Goal: Task Accomplishment & Management: Manage account settings

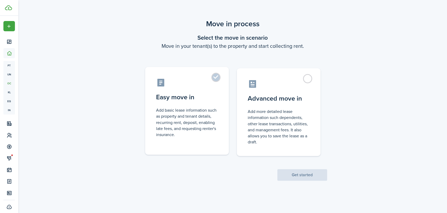
drag, startPoint x: 204, startPoint y: 80, endPoint x: 224, endPoint y: 85, distance: 21.2
click at [204, 79] on control-radio-card-icon at bounding box center [187, 82] width 62 height 9
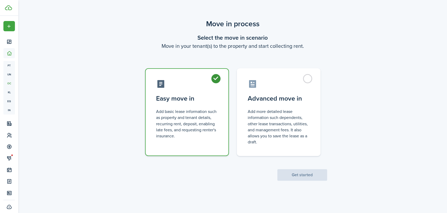
radio input "true"
drag, startPoint x: 291, startPoint y: 174, endPoint x: 280, endPoint y: 157, distance: 20.9
click at [291, 174] on button "Get started" at bounding box center [303, 175] width 50 height 12
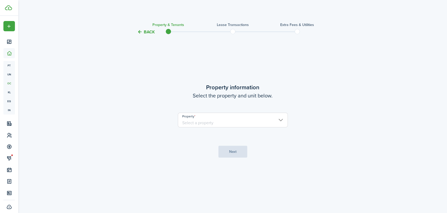
click at [209, 120] on input "Property" at bounding box center [233, 119] width 110 height 15
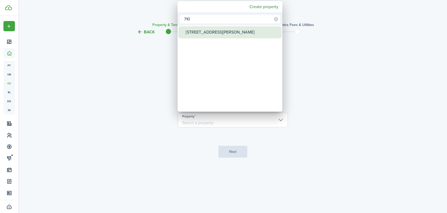
type input "710"
click at [220, 34] on div "[STREET_ADDRESS][PERSON_NAME]" at bounding box center [232, 32] width 93 height 12
type input "[STREET_ADDRESS][PERSON_NAME]"
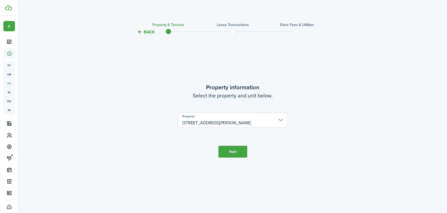
click at [224, 150] on button "Next" at bounding box center [233, 151] width 29 height 12
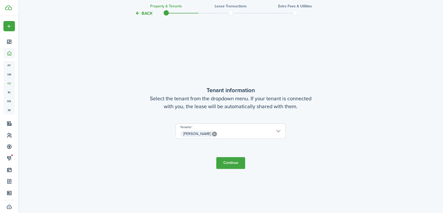
scroll to position [177, 0]
click at [228, 168] on button "Continue" at bounding box center [230, 163] width 29 height 12
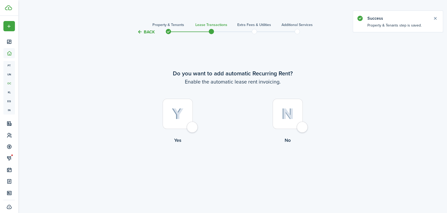
click at [193, 127] on div at bounding box center [178, 114] width 30 height 30
radio input "true"
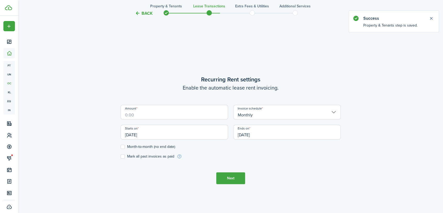
scroll to position [177, 0]
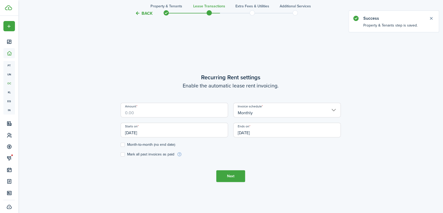
click at [175, 113] on input "Amount" at bounding box center [174, 109] width 107 height 15
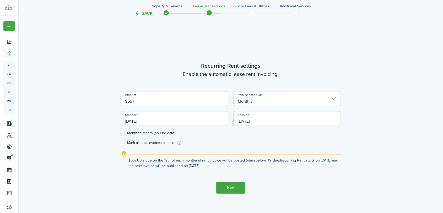
click at [213, 121] on input "[DATE]" at bounding box center [174, 118] width 107 height 15
type input "$567.00"
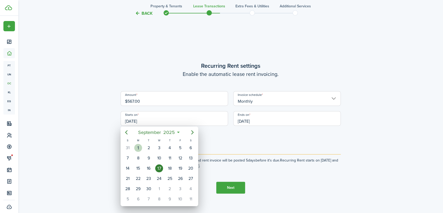
click at [138, 145] on div "1" at bounding box center [138, 148] width 8 height 8
type input "[DATE]"
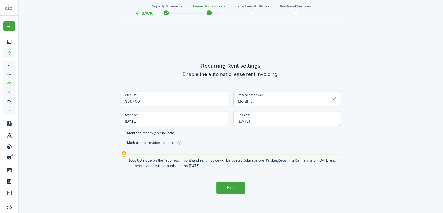
click at [270, 120] on input "[DATE]" at bounding box center [286, 118] width 107 height 15
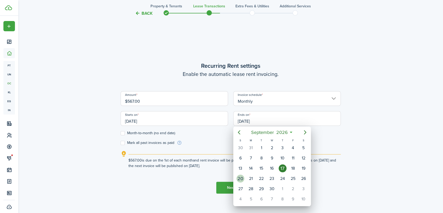
click at [240, 177] on div "20" at bounding box center [240, 178] width 8 height 8
type input "[DATE]"
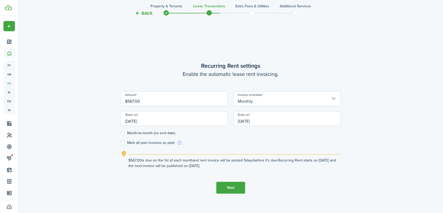
click at [234, 188] on button "Next" at bounding box center [230, 187] width 29 height 12
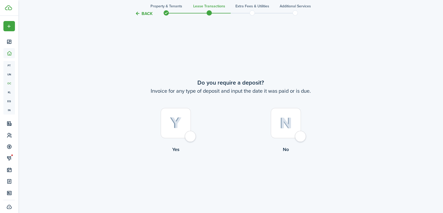
scroll to position [390, 0]
click at [301, 135] on div at bounding box center [286, 121] width 30 height 30
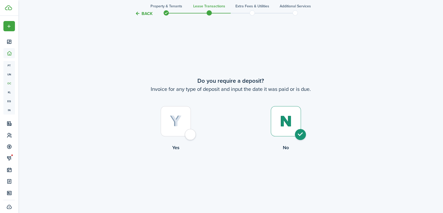
radio input "true"
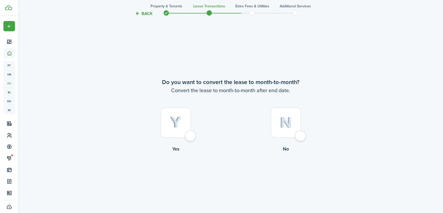
scroll to position [602, 0]
click at [301, 135] on div at bounding box center [286, 121] width 30 height 30
radio input "true"
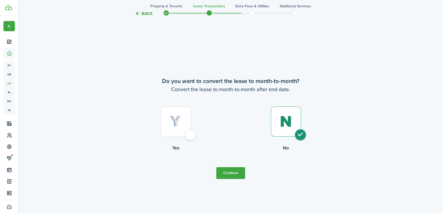
click at [239, 172] on button "Continue" at bounding box center [230, 173] width 29 height 12
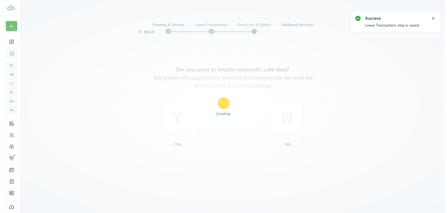
scroll to position [0, 0]
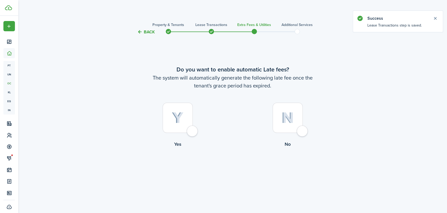
click at [193, 130] on div at bounding box center [178, 117] width 30 height 30
radio input "true"
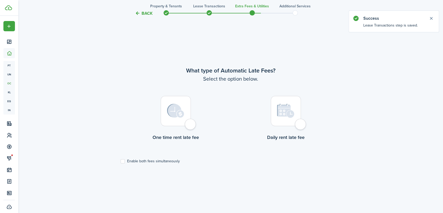
scroll to position [177, 0]
click at [300, 126] on div at bounding box center [286, 111] width 30 height 30
radio input "true"
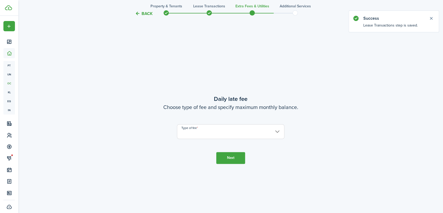
scroll to position [390, 0]
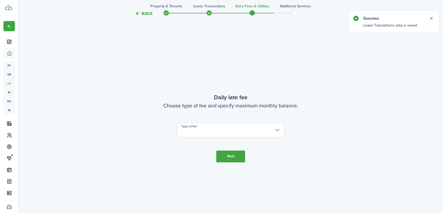
click at [203, 130] on input "Type of fee" at bounding box center [230, 129] width 107 height 15
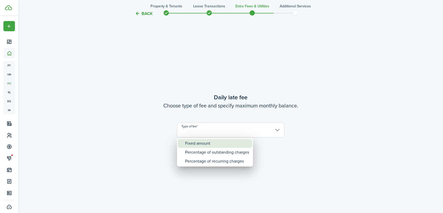
click at [200, 143] on div "Fixed amount" at bounding box center [217, 143] width 64 height 9
type input "Fixed amount"
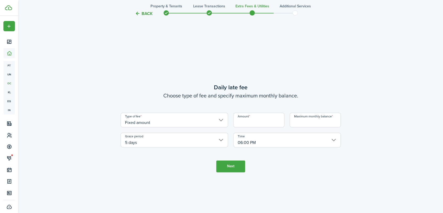
click at [271, 123] on input "Amount" at bounding box center [258, 119] width 51 height 15
type input "$10.00"
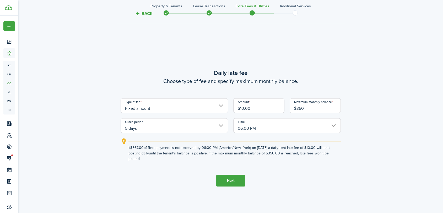
click at [170, 128] on input "5 days" at bounding box center [174, 125] width 107 height 15
type input "$350.00"
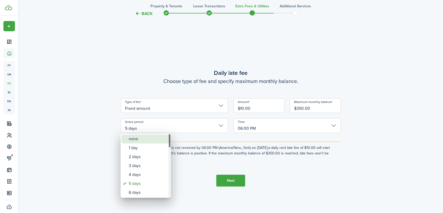
click at [147, 138] on div "none" at bounding box center [148, 138] width 38 height 9
type input "none"
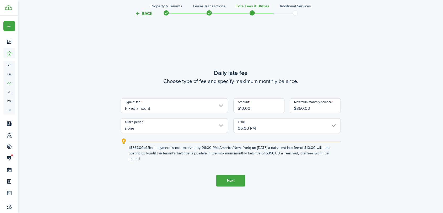
click at [225, 176] on button "Next" at bounding box center [230, 180] width 29 height 12
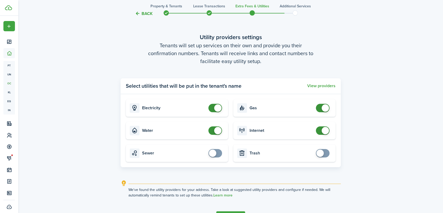
scroll to position [637, 0]
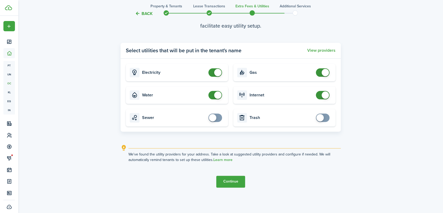
click at [234, 181] on button "Continue" at bounding box center [230, 181] width 29 height 12
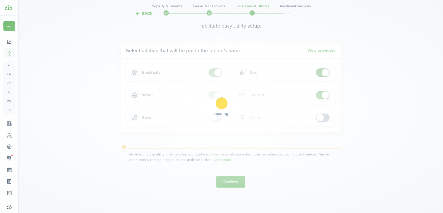
scroll to position [0, 0]
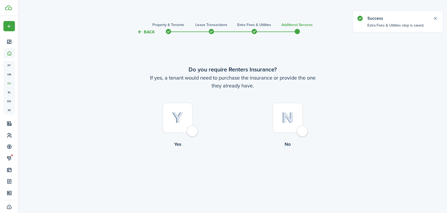
click at [303, 130] on div at bounding box center [288, 117] width 30 height 30
radio input "true"
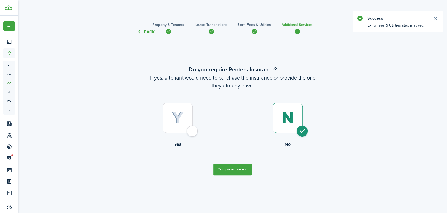
click at [240, 167] on button "Complete move in" at bounding box center [233, 169] width 39 height 12
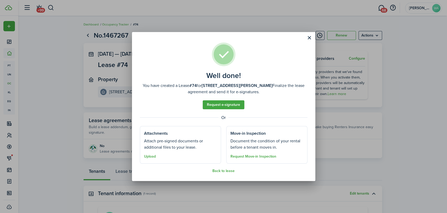
drag, startPoint x: 311, startPoint y: 36, endPoint x: 306, endPoint y: 38, distance: 5.2
click at [311, 36] on button "Close modal" at bounding box center [309, 37] width 9 height 9
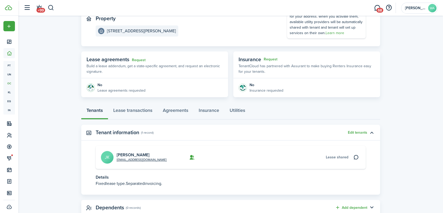
scroll to position [78, 0]
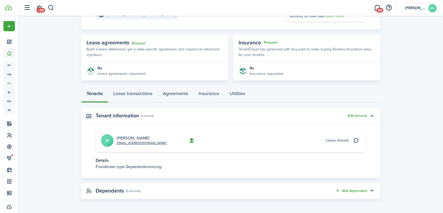
click at [135, 135] on link "[PERSON_NAME]" at bounding box center [133, 138] width 33 height 6
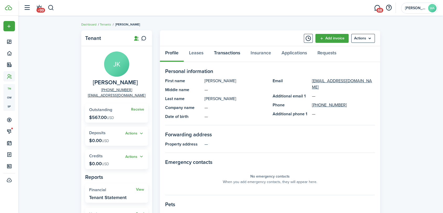
click at [235, 52] on link "Transactions" at bounding box center [227, 54] width 37 height 16
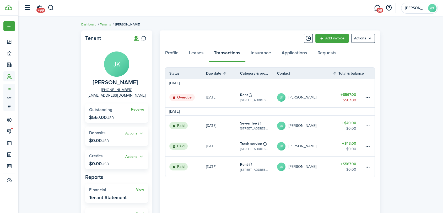
click at [211, 96] on p "[DATE]" at bounding box center [211, 97] width 10 height 6
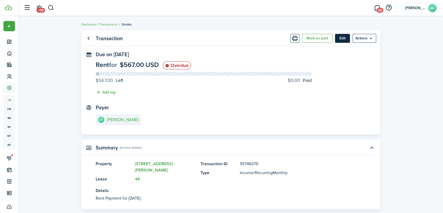
click at [342, 40] on button "Edit" at bounding box center [342, 38] width 15 height 9
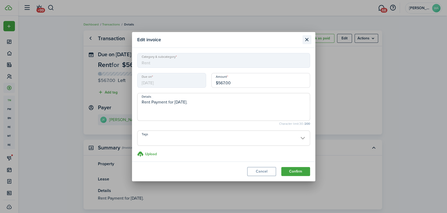
drag, startPoint x: 304, startPoint y: 39, endPoint x: 285, endPoint y: 58, distance: 27.6
click at [304, 39] on button "Close modal" at bounding box center [307, 39] width 9 height 9
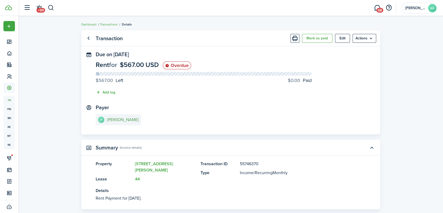
click at [117, 117] on e-details-info-title "[PERSON_NAME]" at bounding box center [123, 119] width 32 height 5
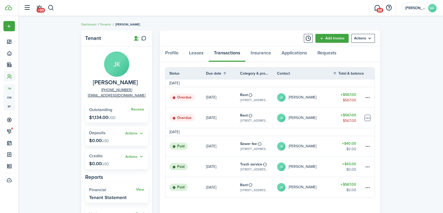
click at [368, 119] on table-menu-btn-icon at bounding box center [367, 118] width 6 height 6
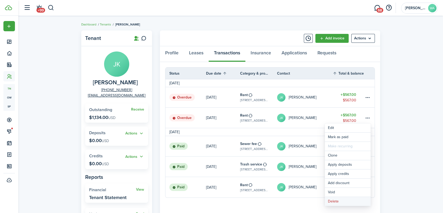
click at [332, 200] on button "Delete" at bounding box center [348, 201] width 46 height 9
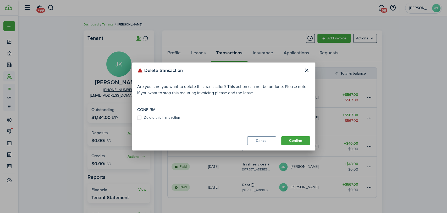
drag, startPoint x: 151, startPoint y: 120, endPoint x: 148, endPoint y: 118, distance: 2.8
click at [148, 118] on label "Delete this transaction" at bounding box center [158, 117] width 43 height 4
click at [137, 118] on input "Delete this transaction" at bounding box center [137, 117] width 0 height 0
checkbox input "true"
click at [297, 139] on button "Confirm" at bounding box center [295, 140] width 29 height 9
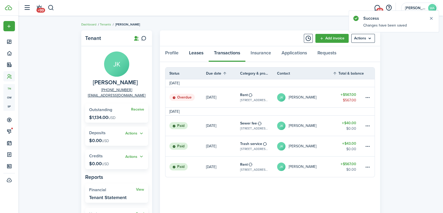
click at [199, 54] on link "Leases" at bounding box center [196, 54] width 25 height 16
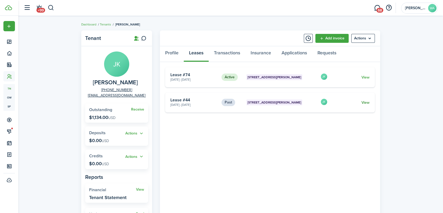
click at [367, 102] on link "View" at bounding box center [365, 103] width 8 height 6
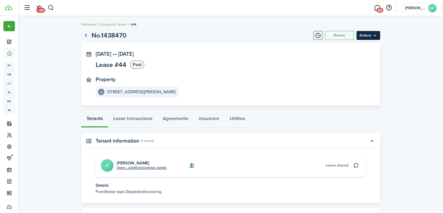
click at [368, 38] on menu-btn "Actions" at bounding box center [368, 35] width 24 height 9
click at [361, 55] on button "Delete" at bounding box center [357, 56] width 46 height 9
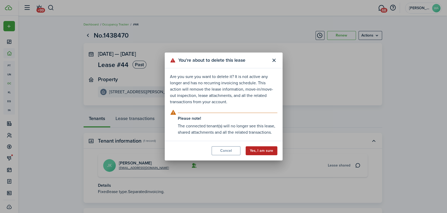
click at [254, 148] on button "Yes, I am sure" at bounding box center [262, 150] width 32 height 9
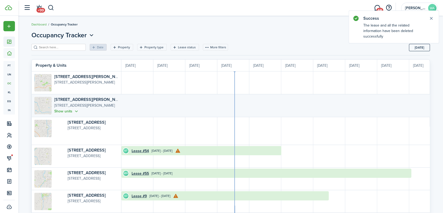
scroll to position [0, 96]
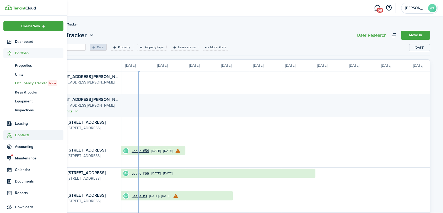
click at [20, 134] on span "Contacts" at bounding box center [39, 135] width 48 height 6
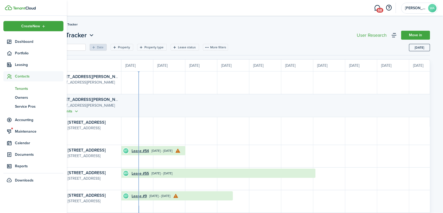
click at [21, 88] on span "Tenants" at bounding box center [39, 89] width 48 height 6
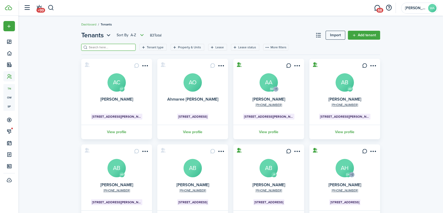
click at [101, 49] on input "search" at bounding box center [111, 47] width 46 height 5
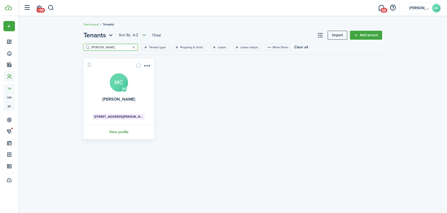
type input "[PERSON_NAME]"
click at [115, 130] on link "View profile" at bounding box center [119, 131] width 72 height 14
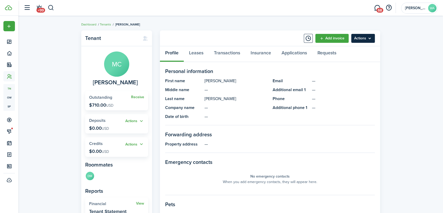
drag, startPoint x: 362, startPoint y: 39, endPoint x: 364, endPoint y: 40, distance: 2.8
click at [363, 39] on menu-btn "Actions" at bounding box center [363, 38] width 24 height 9
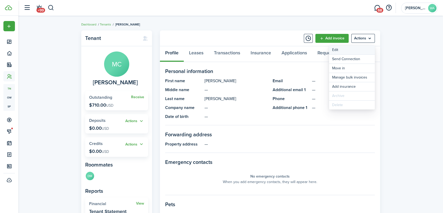
click at [346, 50] on link "Edit" at bounding box center [352, 49] width 46 height 9
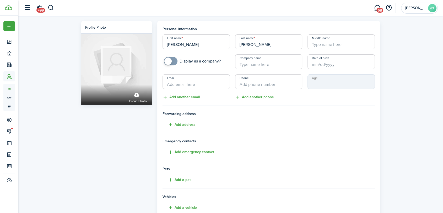
click at [206, 84] on input "Email" at bounding box center [195, 81] width 67 height 15
paste input "Lorem Ipsumd Sitam # Consec Adipis Elits Doeiu Temp In Utl Etdolore Magna Aliqu…"
type input "Lorem Ipsumd Sitam # Consec Adipis Elits Doeiu Temp In Utl Etdolore Magna Aliqu…"
click at [182, 84] on input "Email" at bounding box center [195, 81] width 67 height 15
paste input "[EMAIL_ADDRESS][DOMAIN_NAME]"
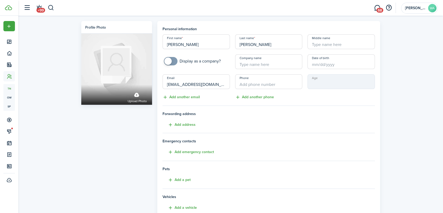
type input "[EMAIL_ADDRESS][DOMAIN_NAME]"
click at [269, 83] on input "+1" at bounding box center [268, 81] width 67 height 15
paste input "[PHONE_NUMBER]"
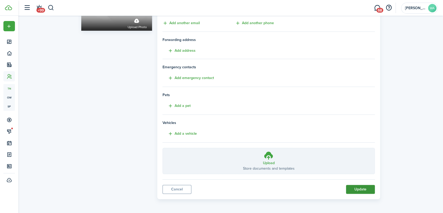
type input "[PHONE_NUMBER]"
click at [353, 186] on button "Update" at bounding box center [360, 188] width 29 height 9
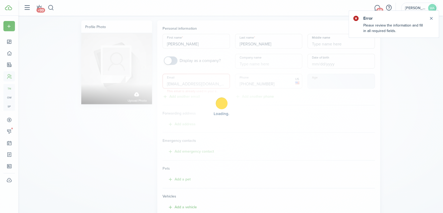
scroll to position [0, 0]
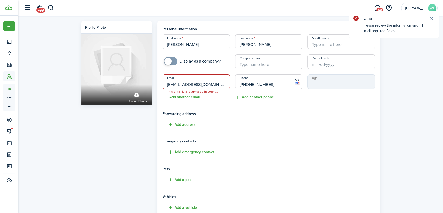
drag, startPoint x: 214, startPoint y: 86, endPoint x: 1, endPoint y: 82, distance: 213.1
click at [8, 83] on landlord-dashboard "Create New Dashboard Portfolio Leasing Contacts tn Tenants ow Owners sp Service…" at bounding box center [221, 106] width 443 height 213
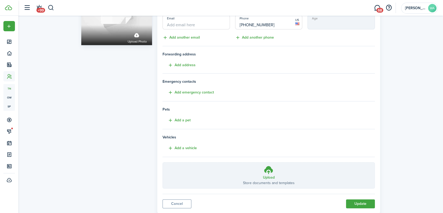
scroll to position [74, 0]
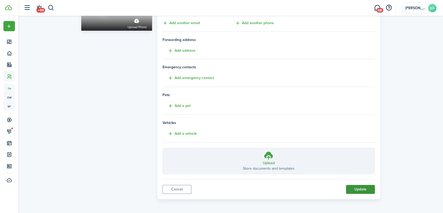
click at [365, 190] on button "Update" at bounding box center [360, 188] width 29 height 9
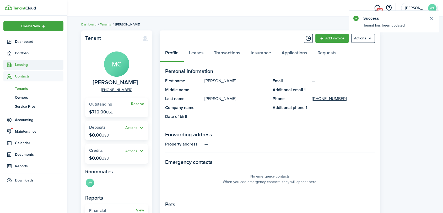
drag, startPoint x: 28, startPoint y: 87, endPoint x: 55, endPoint y: 59, distance: 38.4
click at [28, 87] on span "Tenants" at bounding box center [39, 89] width 48 height 6
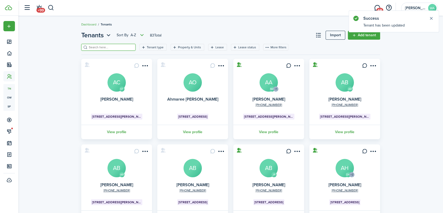
click at [99, 49] on input "search" at bounding box center [111, 47] width 46 height 5
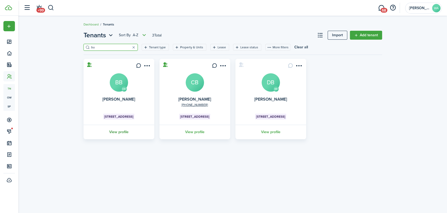
type input "bu"
click at [122, 134] on link "View profile" at bounding box center [119, 131] width 72 height 14
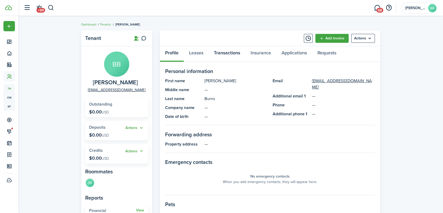
click at [223, 54] on link "Transactions" at bounding box center [227, 54] width 37 height 16
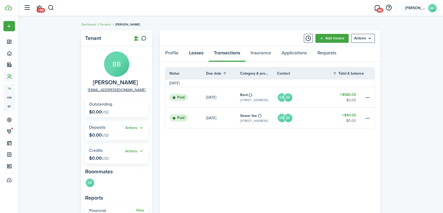
click at [196, 53] on link "Leases" at bounding box center [196, 54] width 25 height 16
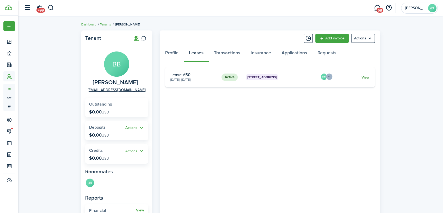
click at [364, 78] on link "View" at bounding box center [365, 77] width 8 height 6
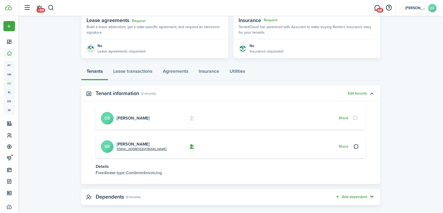
scroll to position [106, 0]
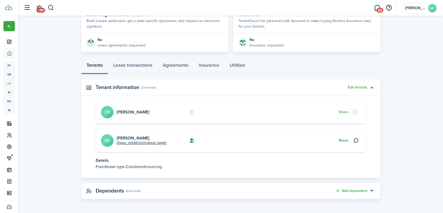
click at [344, 141] on button "Share" at bounding box center [344, 140] width 10 height 4
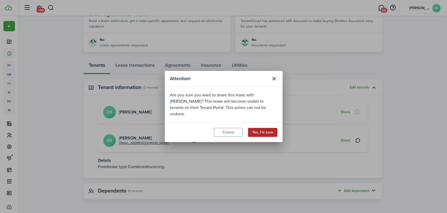
click at [276, 129] on button "Yes, I'm sure" at bounding box center [262, 132] width 29 height 9
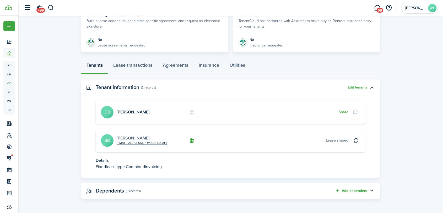
click at [128, 138] on link "[PERSON_NAME]" at bounding box center [133, 138] width 33 height 6
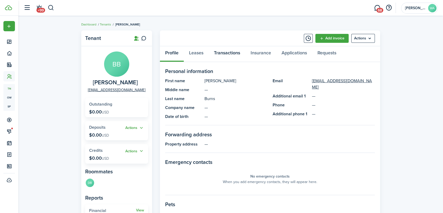
click at [225, 51] on link "Transactions" at bounding box center [227, 54] width 37 height 16
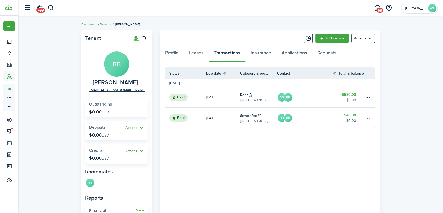
click at [340, 94] on table-amount-title "$580.00" at bounding box center [348, 95] width 17 height 6
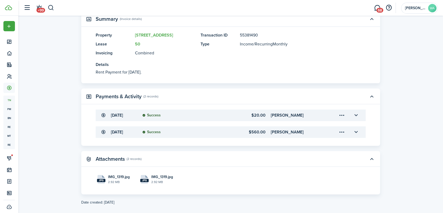
scroll to position [135, 0]
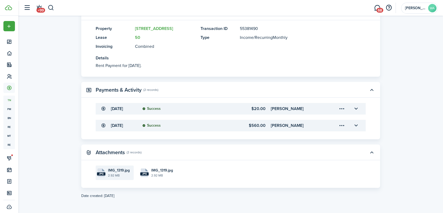
click at [102, 173] on file-extension "jpg" at bounding box center [101, 173] width 8 height 3
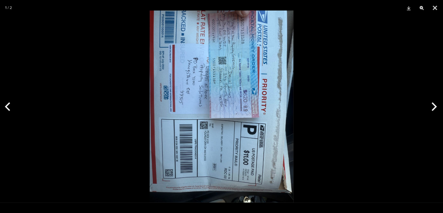
click at [40, 71] on div at bounding box center [221, 106] width 443 height 213
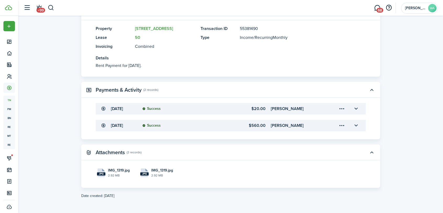
scroll to position [0, 0]
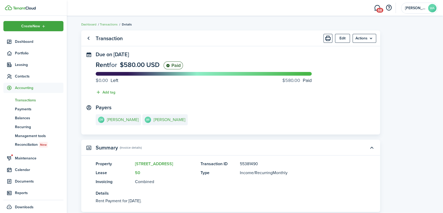
click at [20, 59] on ul "Create New Dashboard Portfolio Leasing Contacts Accounting tn Transactions pm P…" at bounding box center [33, 116] width 60 height 191
click at [20, 61] on span "Leasing" at bounding box center [33, 64] width 60 height 10
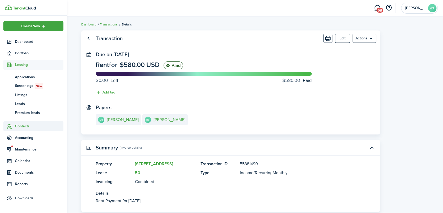
click at [21, 125] on span "Contacts" at bounding box center [39, 126] width 48 height 6
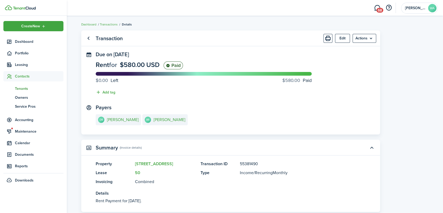
click at [22, 86] on span "Tenants" at bounding box center [39, 89] width 48 height 6
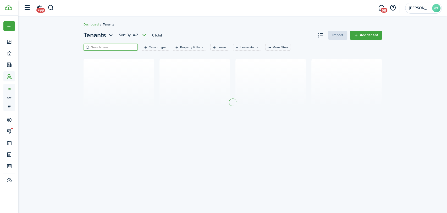
click at [103, 45] on input "search" at bounding box center [113, 47] width 46 height 5
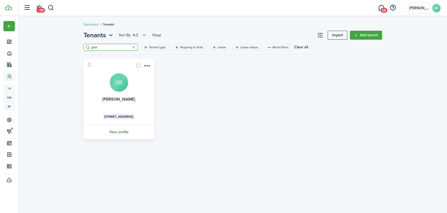
type input "glad"
click at [120, 133] on link "View profile" at bounding box center [119, 131] width 72 height 14
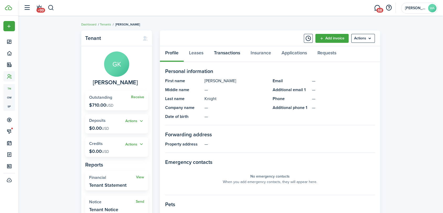
click at [219, 52] on link "Transactions" at bounding box center [227, 54] width 37 height 16
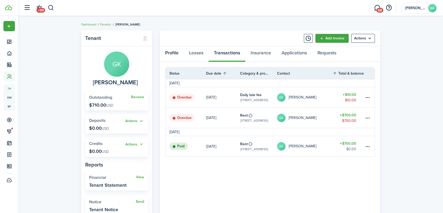
click at [174, 52] on link "Profile" at bounding box center [172, 54] width 24 height 16
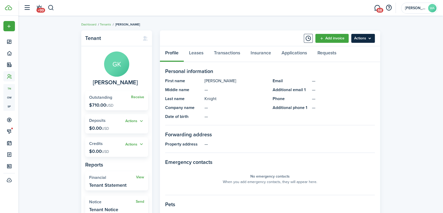
click at [363, 36] on menu-btn "Actions" at bounding box center [363, 38] width 24 height 9
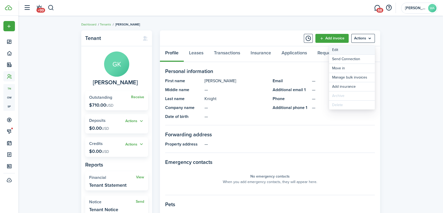
click at [358, 52] on link "Edit" at bounding box center [352, 49] width 46 height 9
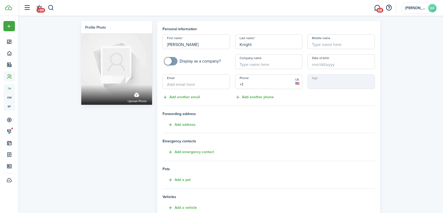
click at [254, 84] on input "+1" at bounding box center [268, 81] width 67 height 15
paste input "[PHONE_NUMBER]"
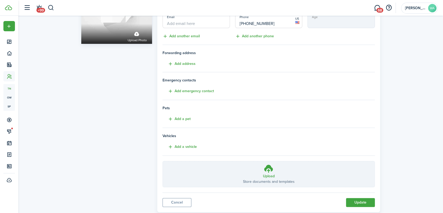
scroll to position [74, 0]
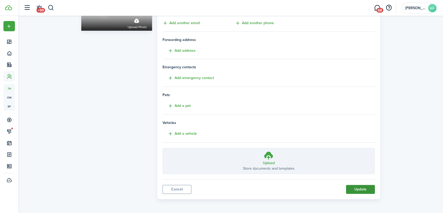
type input "[PHONE_NUMBER]"
click at [360, 189] on button "Update" at bounding box center [360, 188] width 29 height 9
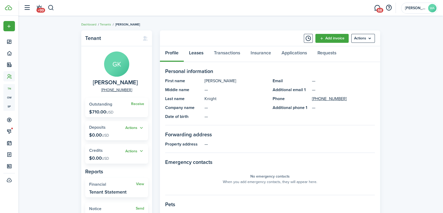
click at [196, 54] on link "Leases" at bounding box center [196, 54] width 25 height 16
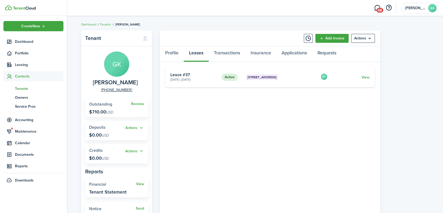
click at [19, 86] on span "Tenants" at bounding box center [39, 89] width 48 height 6
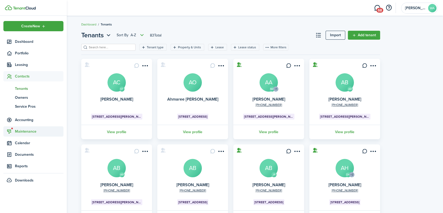
click at [24, 128] on span "Maintenance" at bounding box center [39, 131] width 48 height 6
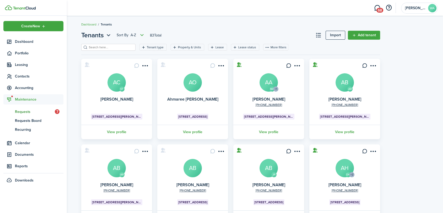
click at [27, 113] on span "Requests" at bounding box center [35, 112] width 40 height 6
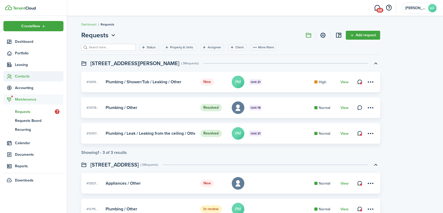
drag, startPoint x: 17, startPoint y: 77, endPoint x: 19, endPoint y: 74, distance: 3.8
click at [17, 77] on span "Contacts" at bounding box center [39, 76] width 48 height 6
drag, startPoint x: 27, startPoint y: 86, endPoint x: 35, endPoint y: 74, distance: 13.7
click at [27, 86] on span "Tenants" at bounding box center [39, 89] width 48 height 6
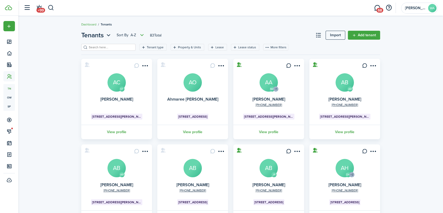
click at [113, 48] on input "search" at bounding box center [111, 47] width 46 height 5
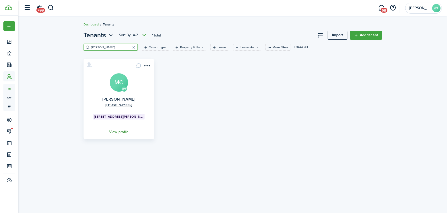
type input "[PERSON_NAME]"
click at [123, 135] on link "View profile" at bounding box center [119, 131] width 72 height 14
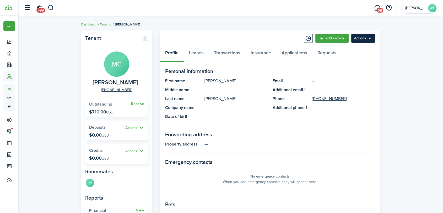
click at [369, 36] on menu-btn "Actions" at bounding box center [363, 38] width 24 height 9
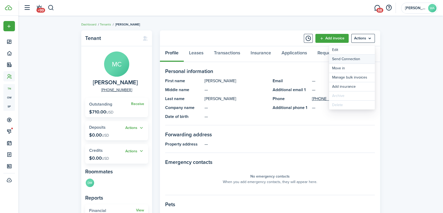
drag, startPoint x: 351, startPoint y: 58, endPoint x: 356, endPoint y: 42, distance: 16.2
click at [356, 43] on menu-content "Edit Send Connection Move in Manage bulk invoices Add insurance Archive Delete" at bounding box center [352, 77] width 46 height 68
click at [333, 48] on link "Edit" at bounding box center [352, 49] width 46 height 9
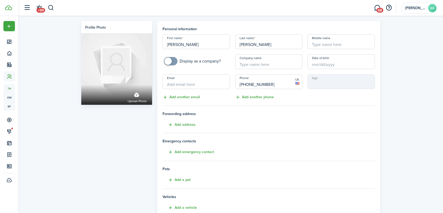
click at [215, 82] on input "Email" at bounding box center [195, 81] width 67 height 15
paste input "[EMAIL_ADDRESS][DOMAIN_NAME]"
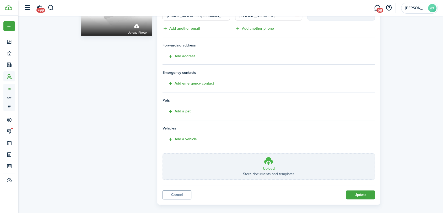
scroll to position [74, 0]
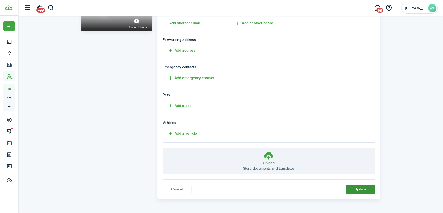
type input "[EMAIL_ADDRESS][DOMAIN_NAME]"
click at [363, 189] on button "Update" at bounding box center [360, 188] width 29 height 9
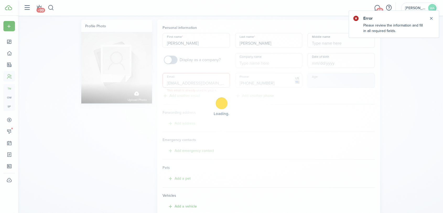
scroll to position [0, 0]
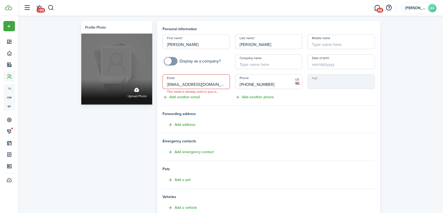
drag, startPoint x: 226, startPoint y: 85, endPoint x: 84, endPoint y: 85, distance: 141.8
click at [84, 85] on div "Profile photo Upload photo Personal information First name [PERSON_NAME] Last n…" at bounding box center [231, 147] width 304 height 252
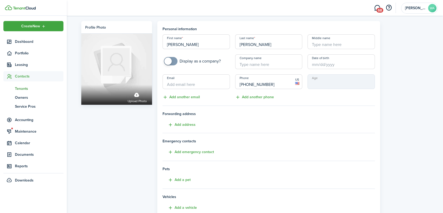
click at [23, 88] on span "Tenants" at bounding box center [39, 89] width 48 height 6
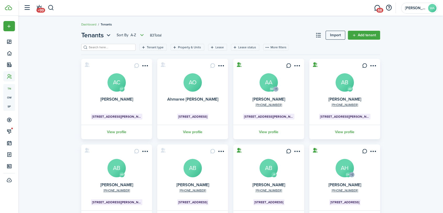
click at [115, 45] on input "search" at bounding box center [111, 47] width 46 height 5
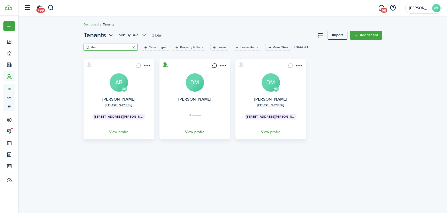
type input "dev"
click at [202, 134] on link "View profile" at bounding box center [195, 131] width 72 height 14
click at [272, 134] on link "View profile" at bounding box center [271, 131] width 72 height 14
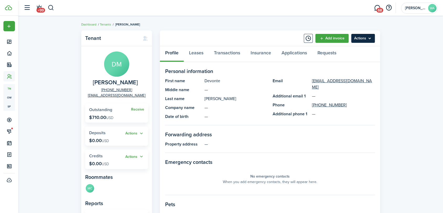
click at [359, 36] on menu-btn "Actions" at bounding box center [363, 38] width 24 height 9
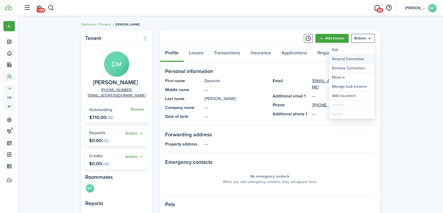
click at [352, 55] on button "Resend Connection" at bounding box center [352, 59] width 46 height 9
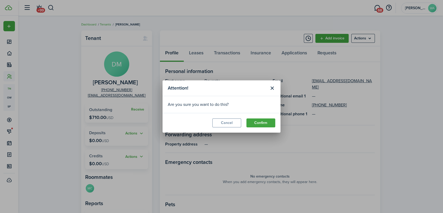
click at [352, 55] on div "Attention! Are you sure you want to do this? Cancel Confirm" at bounding box center [221, 106] width 443 height 213
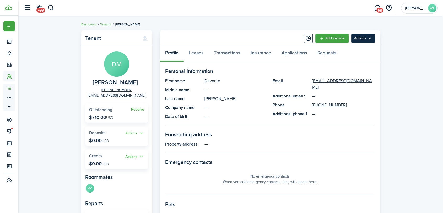
click at [368, 40] on menu-btn "Actions" at bounding box center [363, 38] width 24 height 9
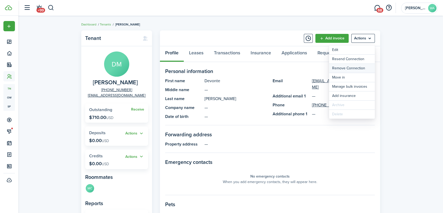
click at [349, 66] on button "Remove Connection" at bounding box center [352, 68] width 46 height 9
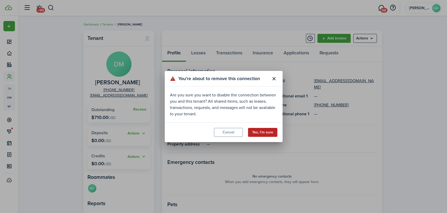
click at [256, 129] on button "Yes, I'm sure" at bounding box center [262, 132] width 29 height 9
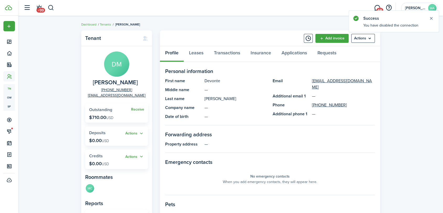
click at [362, 41] on menu-btn "Actions" at bounding box center [363, 38] width 24 height 9
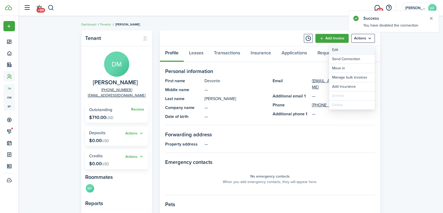
click at [351, 50] on link "Edit" at bounding box center [352, 49] width 46 height 9
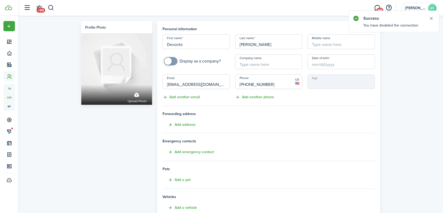
drag, startPoint x: 220, startPoint y: 85, endPoint x: 14, endPoint y: 100, distance: 206.5
click at [24, 95] on div "Profile photo Upload photo Personal information First name [PERSON_NAME] Last n…" at bounding box center [230, 145] width 425 height 259
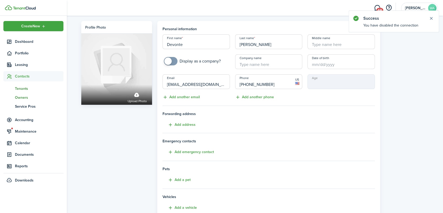
paste input "devontemcgee92@gmai"
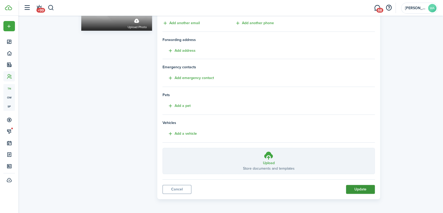
type input "[EMAIL_ADDRESS][DOMAIN_NAME]"
click at [356, 187] on button "Update" at bounding box center [360, 188] width 29 height 9
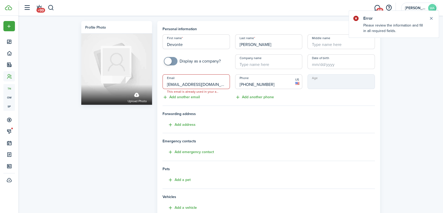
click at [227, 83] on input "[EMAIL_ADDRESS][DOMAIN_NAME]" at bounding box center [195, 81] width 67 height 15
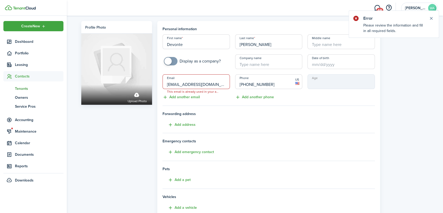
click at [21, 87] on span "Tenants" at bounding box center [39, 89] width 48 height 6
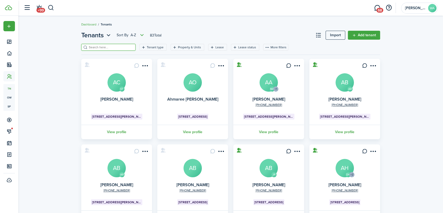
click at [115, 48] on input "search" at bounding box center [111, 47] width 46 height 5
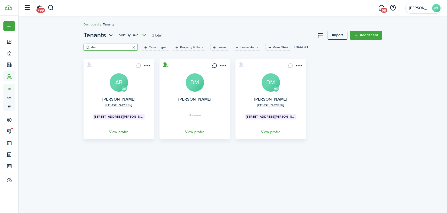
type input "dev"
click at [118, 131] on link "View profile" at bounding box center [119, 131] width 72 height 14
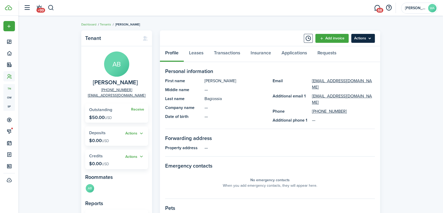
click at [367, 36] on menu-btn "Actions" at bounding box center [363, 38] width 24 height 9
click at [418, 59] on div "Tenant AB [PERSON_NAME] [PHONE_NUMBER] [EMAIL_ADDRESS][DOMAIN_NAME] Receive Out…" at bounding box center [230, 183] width 425 height 310
click at [103, 25] on link "Tenants" at bounding box center [105, 24] width 11 height 5
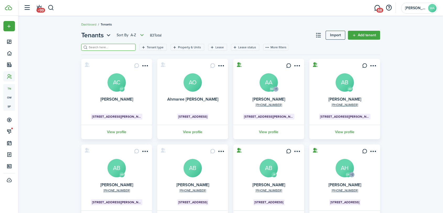
click at [99, 45] on input "search" at bounding box center [111, 47] width 46 height 5
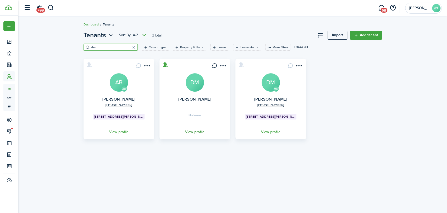
type input "dev"
click at [191, 133] on link "View profile" at bounding box center [195, 131] width 72 height 14
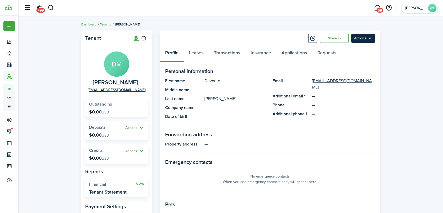
click at [368, 39] on menu-btn "Actions" at bounding box center [363, 38] width 24 height 9
click at [368, 38] on menu-btn "Actions" at bounding box center [363, 38] width 24 height 9
click at [330, 37] on link "Move in" at bounding box center [334, 38] width 29 height 9
click at [365, 39] on menu-btn "Actions" at bounding box center [363, 38] width 24 height 9
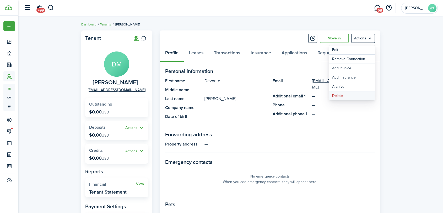
click at [350, 92] on button "Delete" at bounding box center [352, 95] width 46 height 9
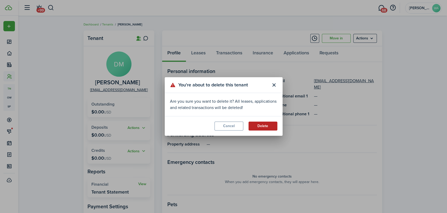
click at [262, 124] on button "Delete" at bounding box center [263, 125] width 29 height 9
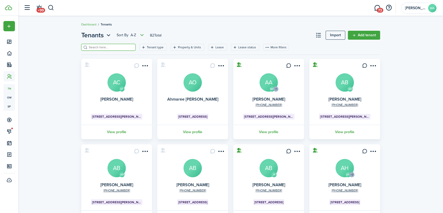
click at [108, 46] on input "search" at bounding box center [111, 47] width 46 height 5
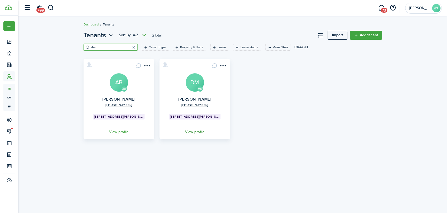
type input "dev"
click at [199, 131] on link "View profile" at bounding box center [195, 131] width 72 height 14
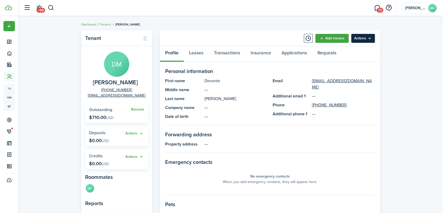
drag, startPoint x: 361, startPoint y: 36, endPoint x: 360, endPoint y: 38, distance: 2.8
click at [361, 36] on menu-btn "Actions" at bounding box center [363, 38] width 24 height 9
click at [273, 83] on panel-main-title "Email" at bounding box center [291, 84] width 37 height 13
click at [374, 37] on menu-btn "Actions" at bounding box center [363, 38] width 24 height 9
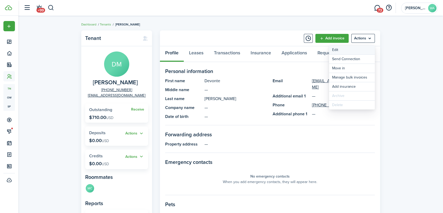
click at [345, 47] on link "Edit" at bounding box center [352, 49] width 46 height 9
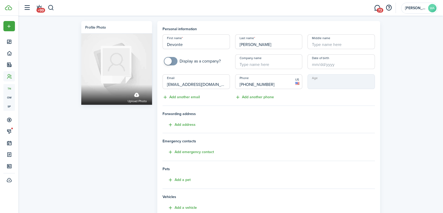
drag, startPoint x: 213, startPoint y: 83, endPoint x: -10, endPoint y: 83, distance: 223.5
click at [0, 83] on html "Create New Dashboard Portfolio Leasing Contacts tn Tenants ow Owners sp Service…" at bounding box center [221, 106] width 443 height 213
paste input "devontemcgee92@gmai"
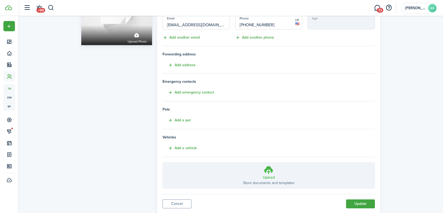
scroll to position [74, 0]
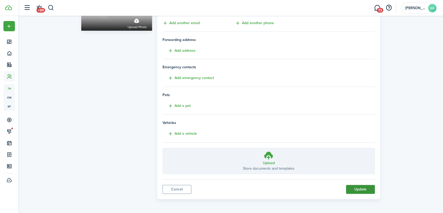
type input "[EMAIL_ADDRESS][DOMAIN_NAME]"
click at [352, 188] on button "Update" at bounding box center [360, 188] width 29 height 9
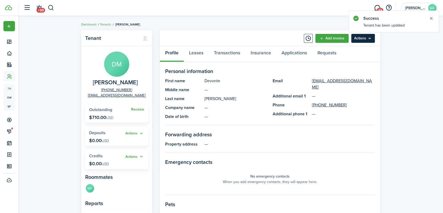
click at [366, 40] on menu-btn "Actions" at bounding box center [363, 38] width 24 height 9
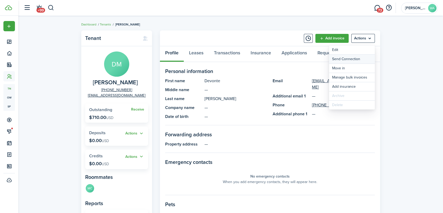
click at [353, 56] on button "Send Connection" at bounding box center [352, 59] width 46 height 9
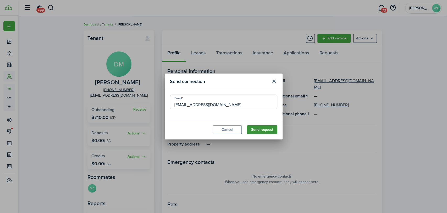
click at [267, 128] on button "Send request" at bounding box center [262, 129] width 30 height 9
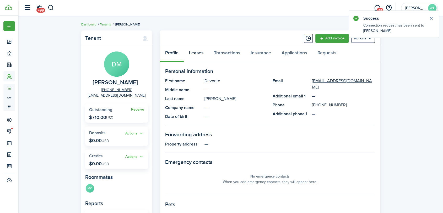
click at [199, 53] on link "Leases" at bounding box center [196, 54] width 25 height 16
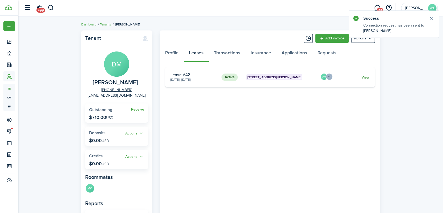
click at [365, 78] on link "View" at bounding box center [365, 77] width 8 height 6
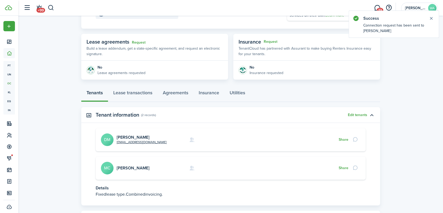
scroll to position [106, 0]
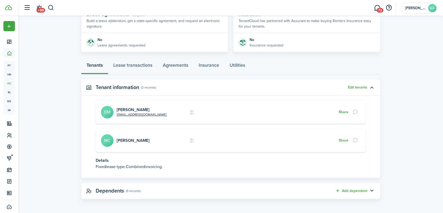
click at [340, 110] on button "Share" at bounding box center [344, 112] width 10 height 4
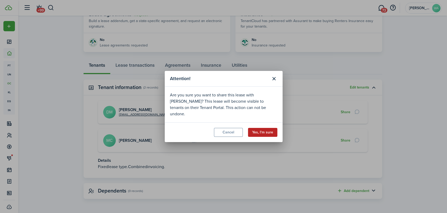
click at [261, 128] on button "Yes, I'm sure" at bounding box center [262, 132] width 29 height 9
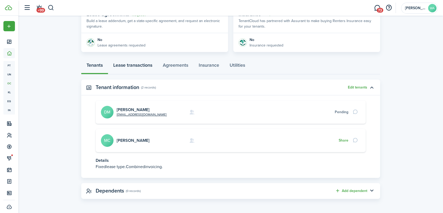
drag, startPoint x: 146, startPoint y: 64, endPoint x: 134, endPoint y: 62, distance: 12.2
click at [145, 64] on link "Lease transactions" at bounding box center [133, 66] width 50 height 16
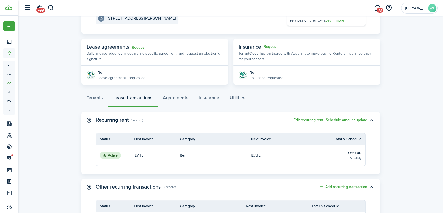
scroll to position [78, 0]
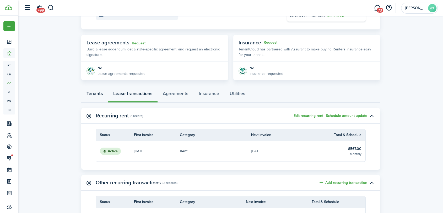
click at [98, 91] on link "Tenants" at bounding box center [94, 95] width 27 height 16
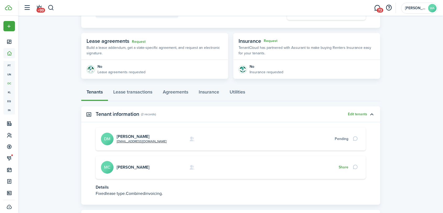
scroll to position [106, 0]
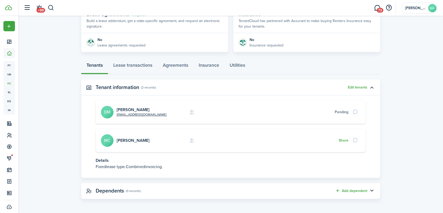
click at [134, 105] on card "[EMAIL_ADDRESS][DOMAIN_NAME] [PERSON_NAME] DM Pending" at bounding box center [231, 111] width 270 height 23
click at [134, 107] on link "[PERSON_NAME]" at bounding box center [133, 109] width 33 height 6
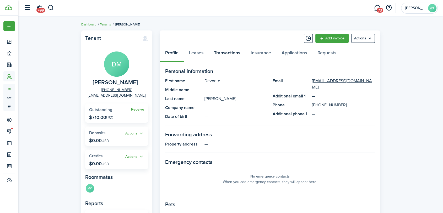
click at [235, 53] on link "Transactions" at bounding box center [227, 54] width 37 height 16
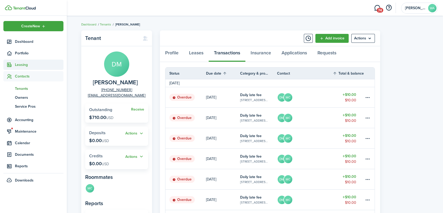
click at [28, 62] on span "Leasing" at bounding box center [39, 65] width 48 height 6
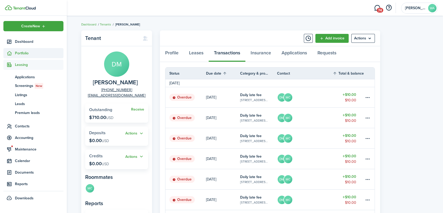
click at [26, 55] on span "Portfolio" at bounding box center [39, 53] width 48 height 6
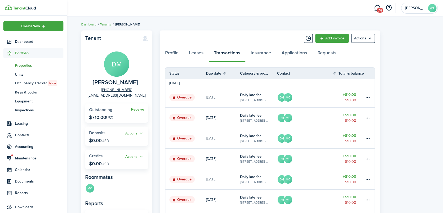
click at [22, 68] on span "Properties" at bounding box center [39, 66] width 48 height 6
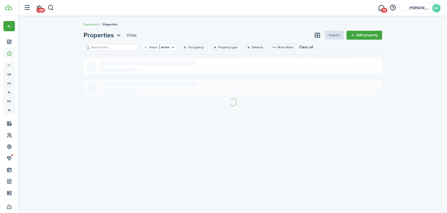
click at [131, 49] on input "search" at bounding box center [113, 47] width 46 height 5
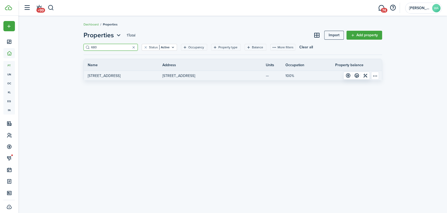
type input "680"
click at [154, 75] on link "[STREET_ADDRESS]" at bounding box center [123, 75] width 79 height 9
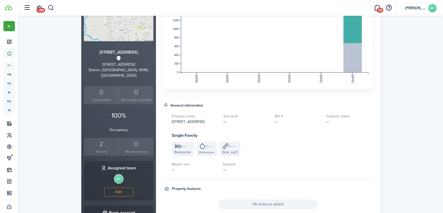
scroll to position [142, 0]
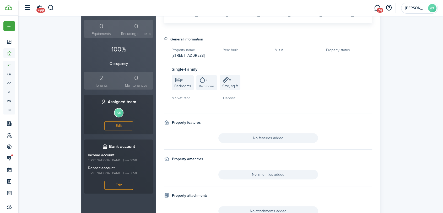
click at [101, 73] on div "2" at bounding box center [101, 78] width 32 height 10
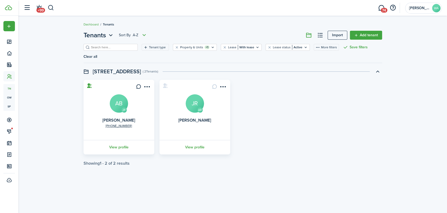
click at [116, 147] on tenant-list-swimlane-item "JR [PHONE_NUMBER] [PERSON_NAME] AB View profile AB [PERSON_NAME] View profile S…" at bounding box center [233, 123] width 299 height 86
click at [117, 142] on link "View profile" at bounding box center [119, 147] width 72 height 14
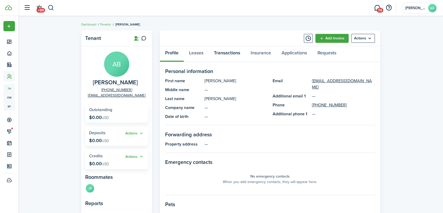
click at [226, 51] on link "Transactions" at bounding box center [227, 54] width 37 height 16
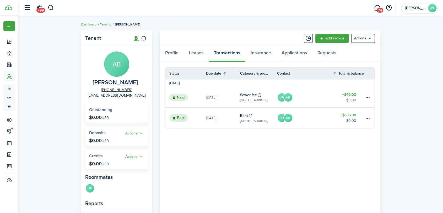
click at [229, 120] on link "[DATE]" at bounding box center [223, 117] width 34 height 20
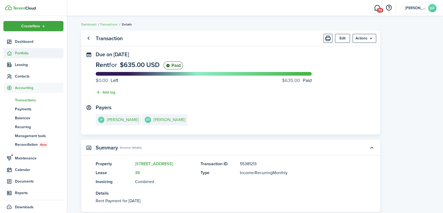
click at [25, 53] on span "Portfolio" at bounding box center [39, 53] width 48 height 6
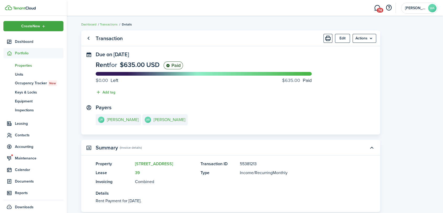
click at [25, 64] on span "Properties" at bounding box center [39, 66] width 48 height 6
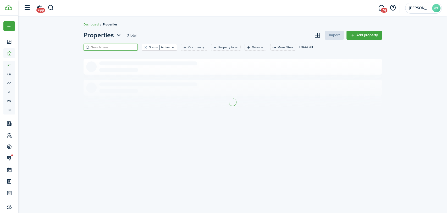
click at [117, 48] on input "search" at bounding box center [113, 47] width 46 height 5
type input "e"
type input "cedar"
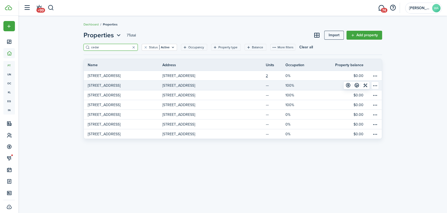
click at [184, 83] on p "[STREET_ADDRESS]" at bounding box center [178, 86] width 33 height 6
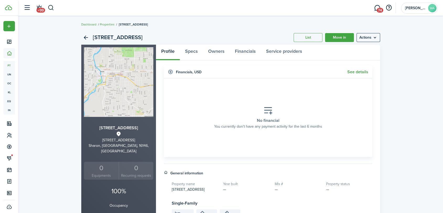
scroll to position [78, 0]
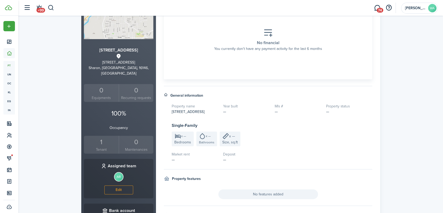
click at [105, 139] on div "1" at bounding box center [101, 142] width 32 height 10
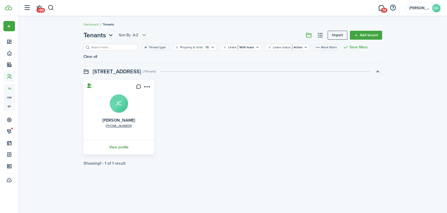
click at [131, 140] on link "View profile" at bounding box center [119, 147] width 72 height 14
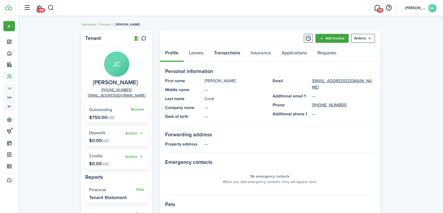
click at [230, 56] on link "Transactions" at bounding box center [227, 54] width 37 height 16
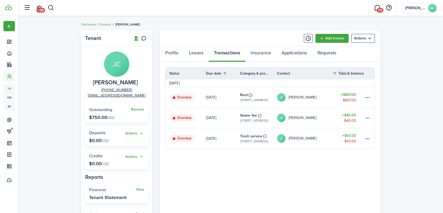
click at [107, 25] on link "Tenants" at bounding box center [105, 24] width 11 height 5
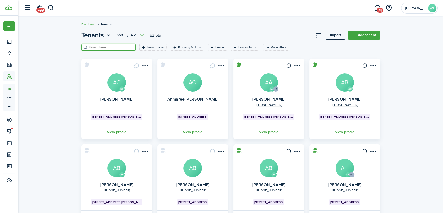
click at [107, 45] on input "search" at bounding box center [111, 47] width 46 height 5
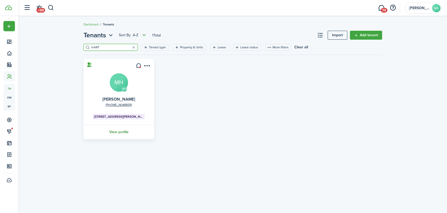
type input "mART"
click at [124, 129] on link "View profile" at bounding box center [119, 131] width 72 height 14
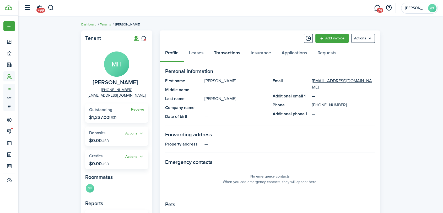
click at [220, 55] on link "Transactions" at bounding box center [227, 54] width 37 height 16
